Goal: Communication & Community: Answer question/provide support

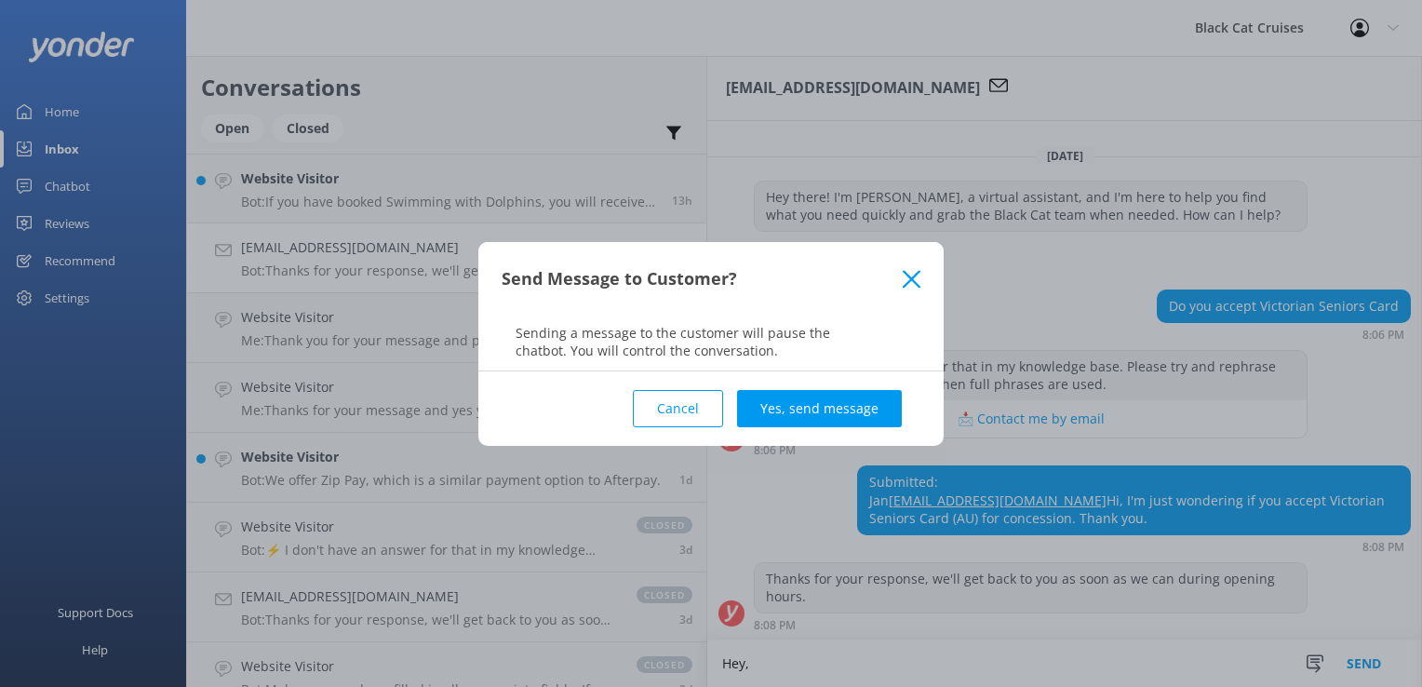
click at [916, 274] on use at bounding box center [912, 279] width 18 height 18
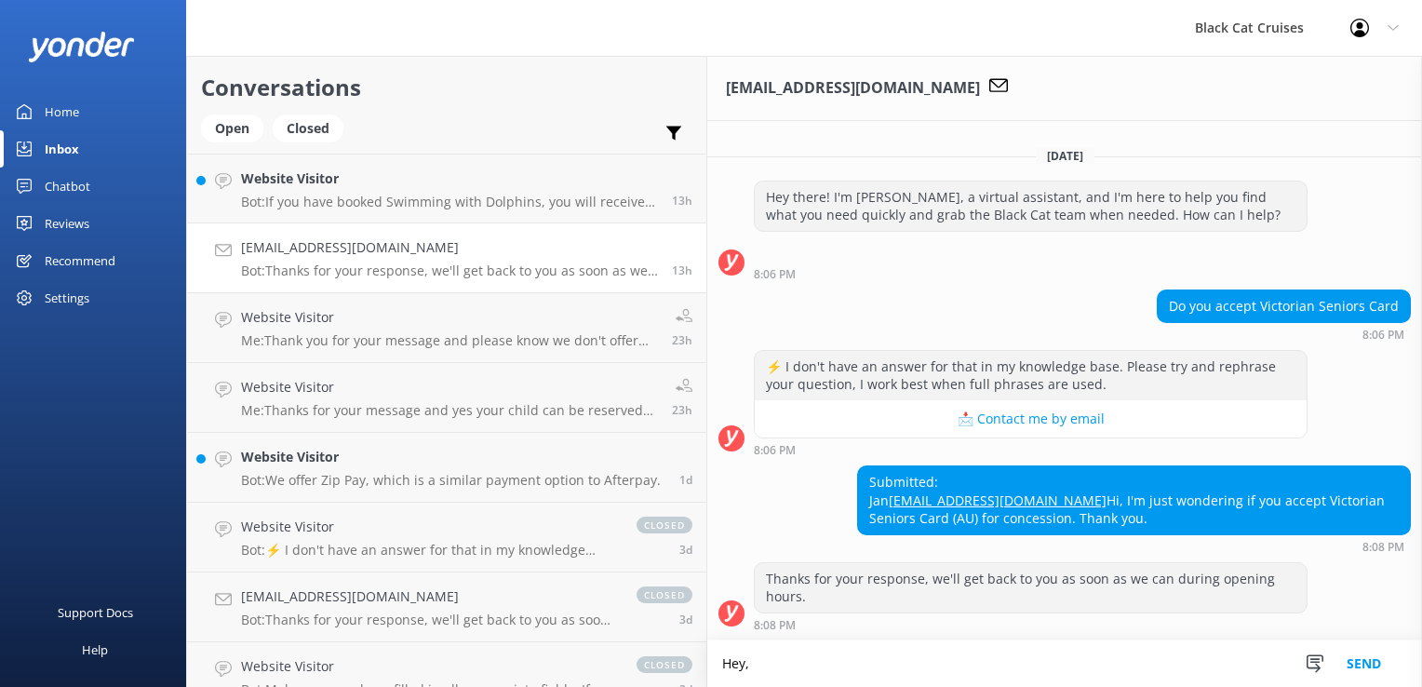
click at [707, 666] on textarea "Hey," at bounding box center [1064, 663] width 715 height 47
click at [735, 665] on textarea "Hey, sorry we don't accept" at bounding box center [1064, 663] width 715 height 47
type textarea "Hey, sorry we don't accept these in [GEOGRAPHIC_DATA] I'm afraid. Hope to see y…"
click at [1366, 655] on button "Send" at bounding box center [1364, 655] width 70 height 64
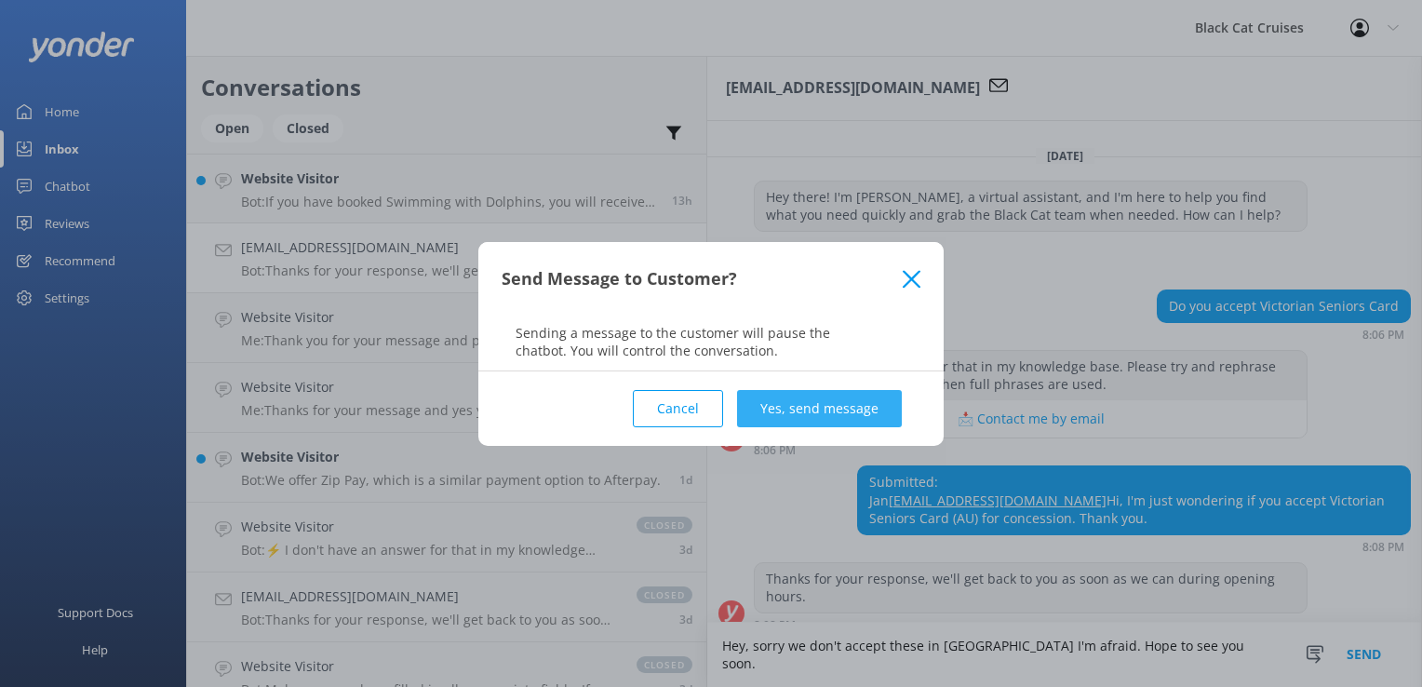
click at [812, 404] on button "Yes, send message" at bounding box center [819, 408] width 165 height 37
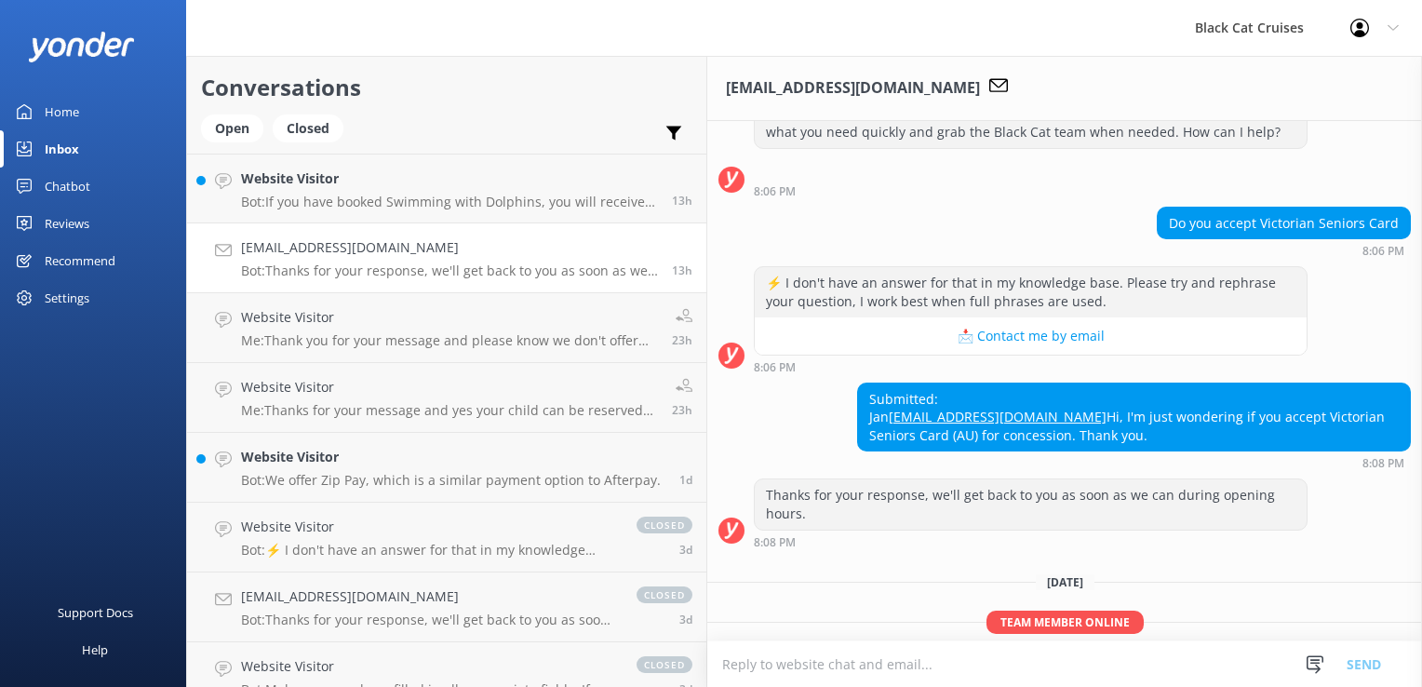
scroll to position [141, 0]
